Goal: Task Accomplishment & Management: Manage account settings

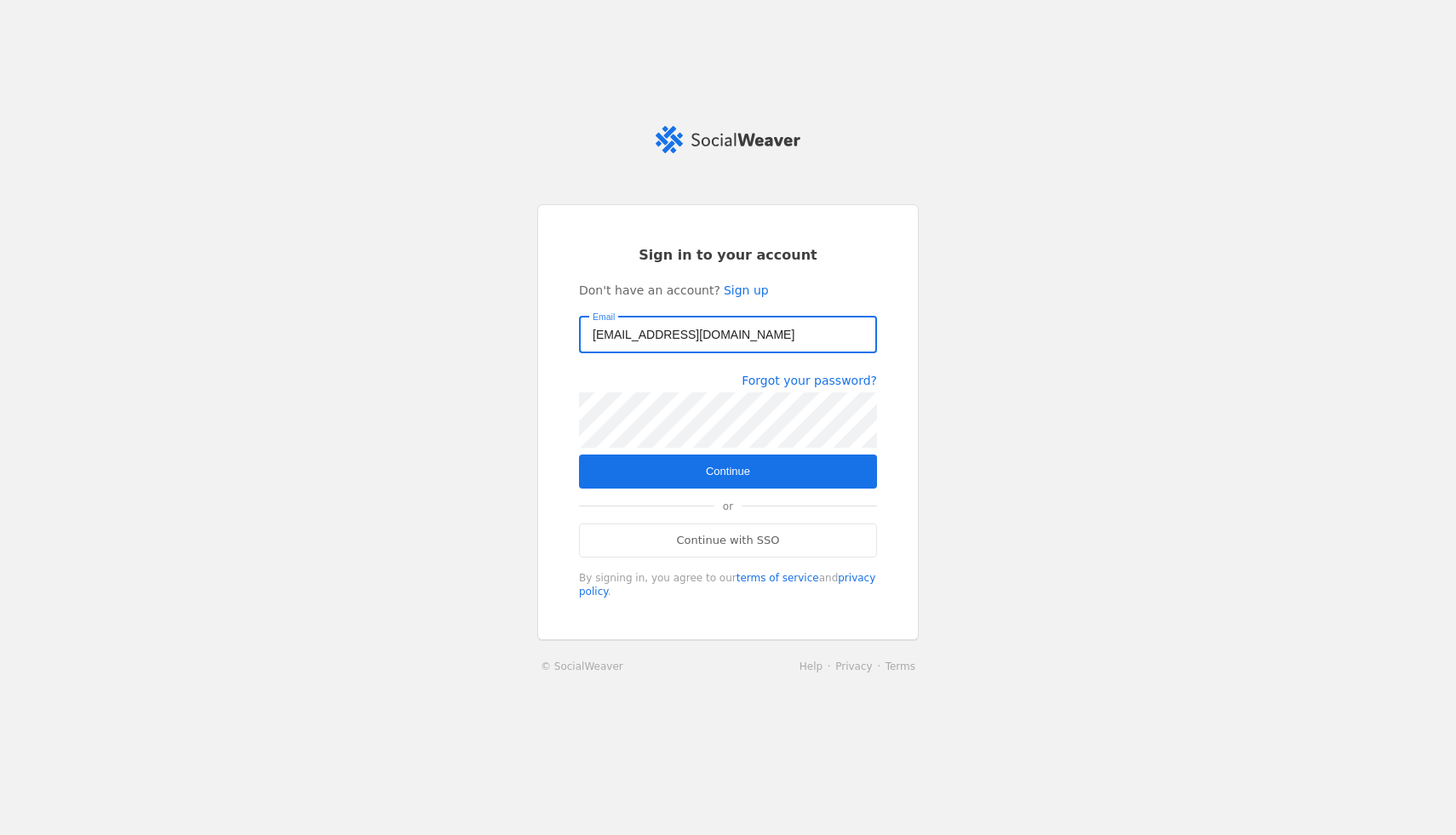
type input "[EMAIL_ADDRESS][DOMAIN_NAME]"
click at [755, 490] on form "Sign in to your account Don't have an account? Sign up Email [EMAIL_ADDRESS][DO…" at bounding box center [728, 422] width 298 height 353
click at [738, 472] on span "Continue" at bounding box center [728, 471] width 44 height 17
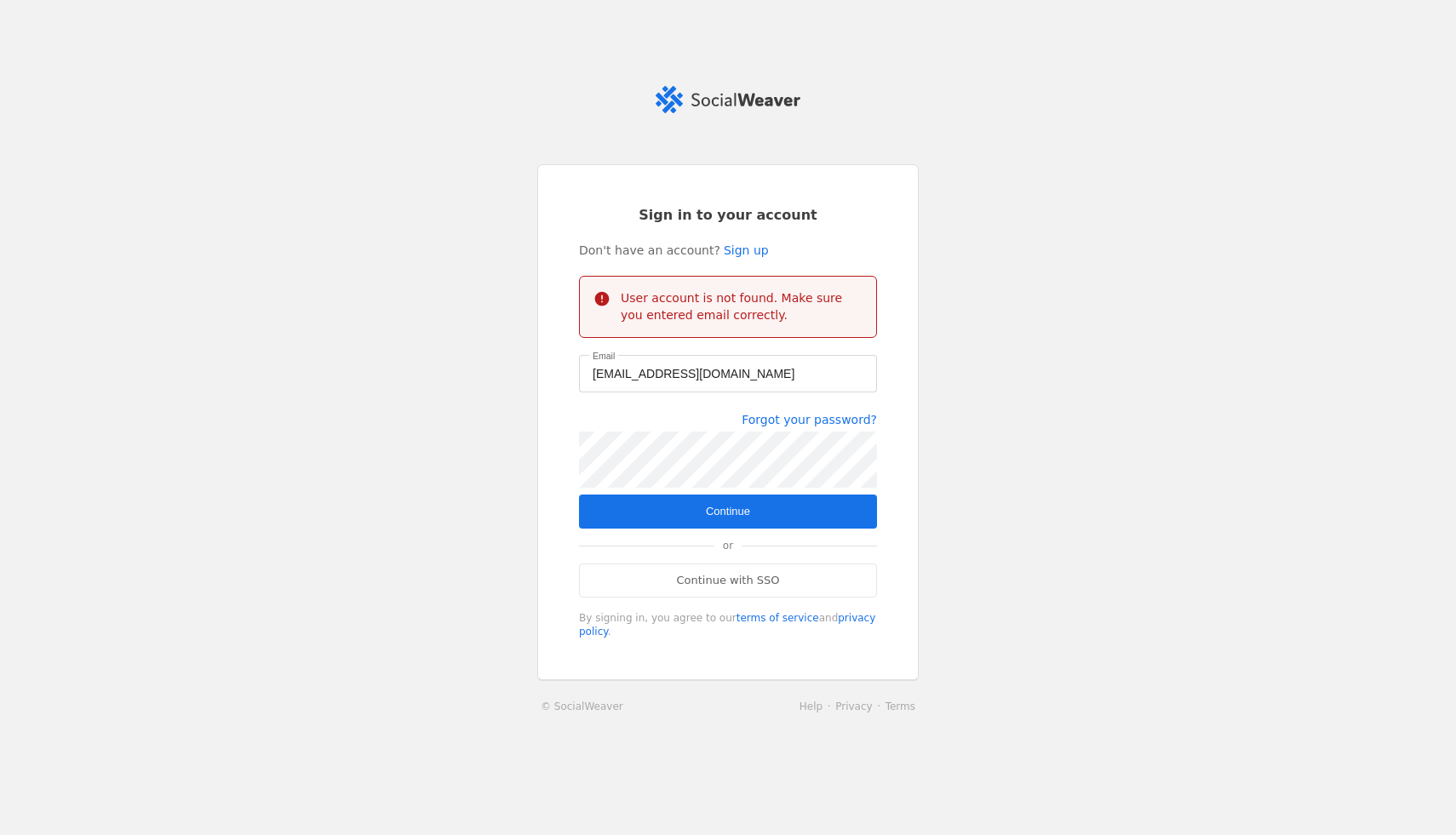
click at [561, 443] on div "Sign in to your account Don't have an account? Sign up User account is not foun…" at bounding box center [728, 422] width 381 height 516
click at [539, 427] on div "Sign in to your account Don't have an account? Sign up User account is not foun…" at bounding box center [728, 422] width 381 height 516
click at [654, 502] on span "submit" at bounding box center [728, 512] width 298 height 34
click at [552, 440] on div "Sign in to your account Don't have an account? Sign up User account is not foun…" at bounding box center [728, 422] width 381 height 516
click at [815, 503] on span "submit" at bounding box center [728, 512] width 298 height 34
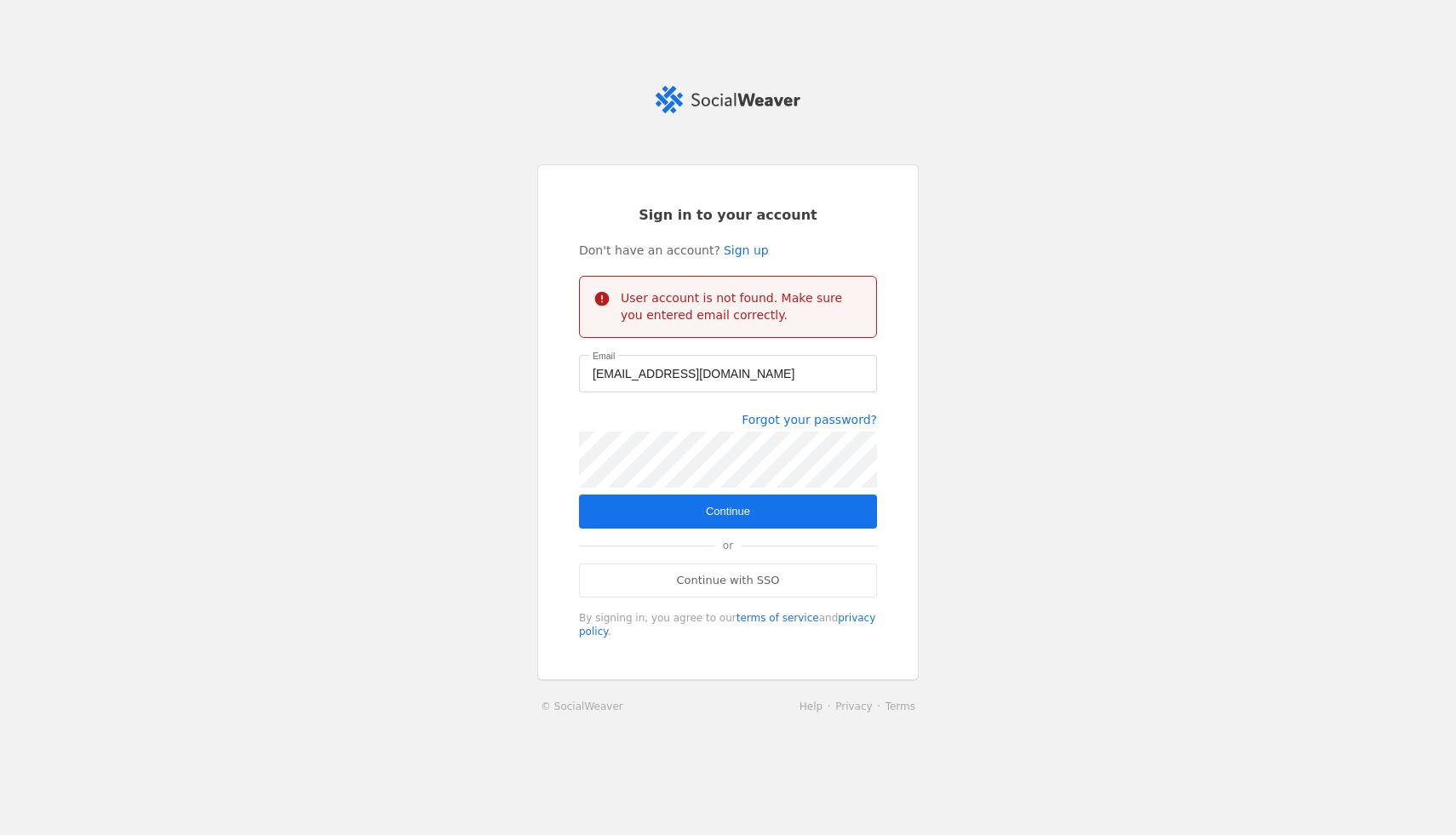
click at [676, 507] on span "submit" at bounding box center [728, 512] width 298 height 34
click at [797, 358] on div "[EMAIL_ADDRESS][DOMAIN_NAME]" at bounding box center [728, 373] width 271 height 37
click at [798, 367] on input "[EMAIL_ADDRESS][DOMAIN_NAME]" at bounding box center [728, 374] width 271 height 21
